Goal: Find specific page/section: Find specific page/section

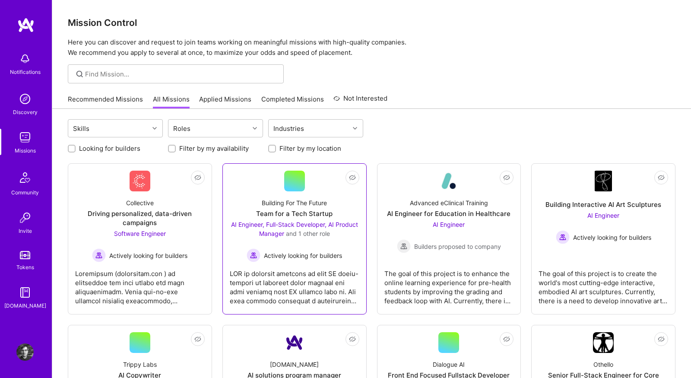
click at [248, 192] on div "Building For The Future Team for a Tech Startup AI Engineer, Full-Stack Develop…" at bounding box center [295, 226] width 130 height 71
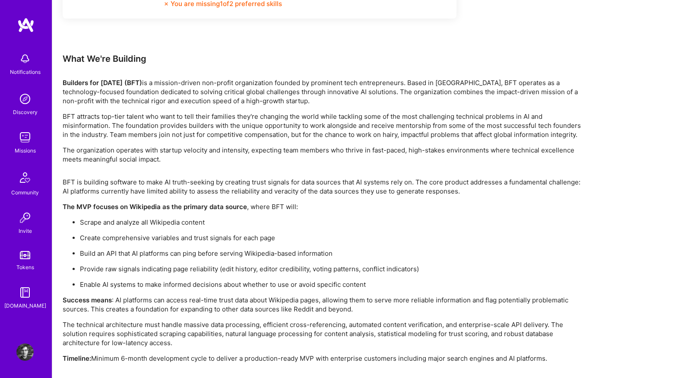
scroll to position [1446, 0]
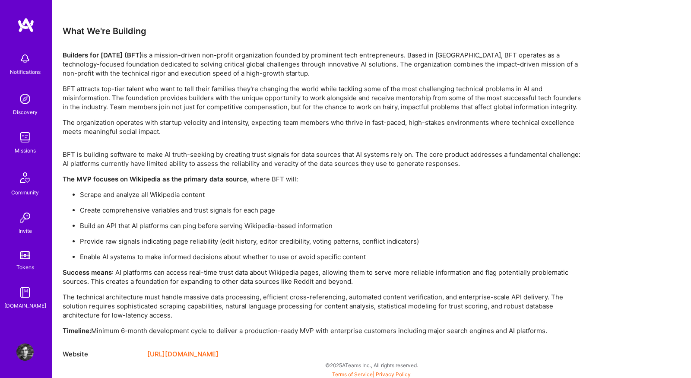
click at [169, 352] on link "[URL][DOMAIN_NAME]" at bounding box center [182, 354] width 71 height 10
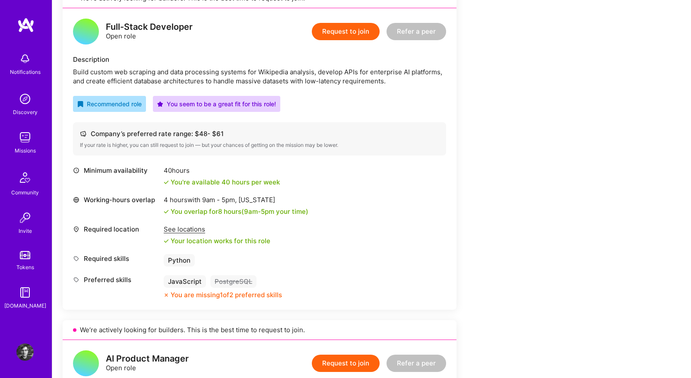
scroll to position [0, 0]
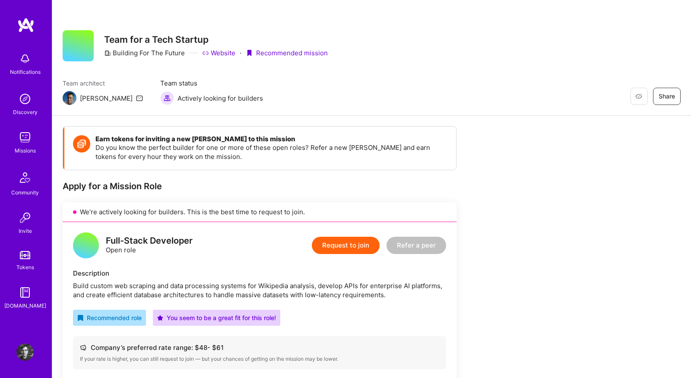
click at [222, 53] on link "Website" at bounding box center [218, 52] width 33 height 9
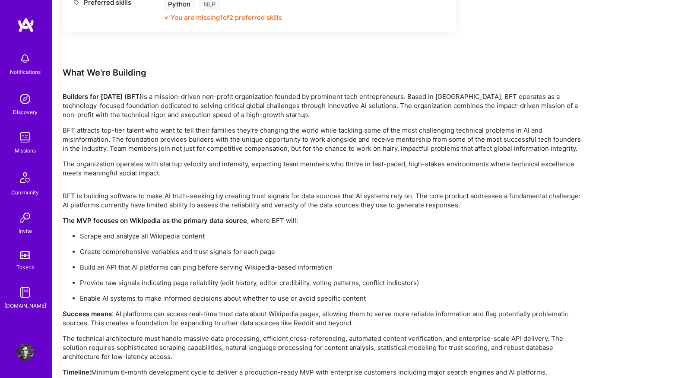
scroll to position [1446, 0]
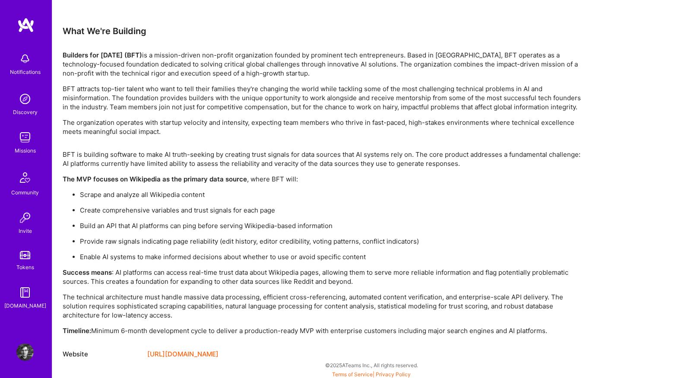
click at [25, 141] on img at bounding box center [24, 137] width 17 height 17
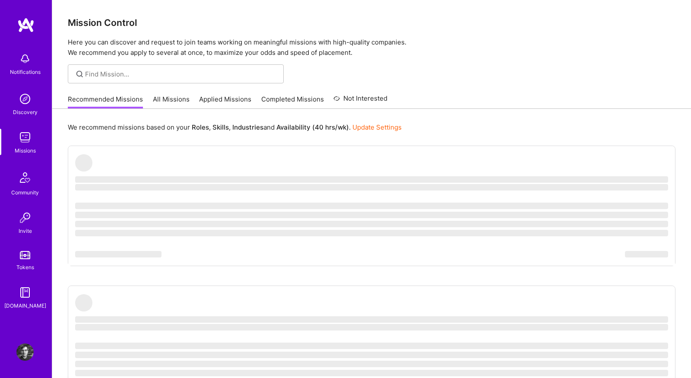
click at [165, 102] on link "All Missions" at bounding box center [171, 102] width 37 height 14
